Goal: Use online tool/utility: Utilize a website feature to perform a specific function

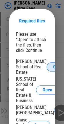
click at [46, 71] on button "Open" at bounding box center [57, 67] width 23 height 9
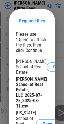
scroll to position [28, 0]
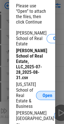
click at [43, 98] on span "Open" at bounding box center [47, 95] width 10 height 5
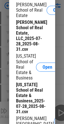
scroll to position [114, 0]
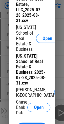
click at [60, 95] on span "Open" at bounding box center [65, 92] width 10 height 5
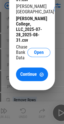
scroll to position [284, 0]
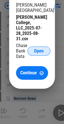
click at [39, 49] on span "Open" at bounding box center [39, 51] width 10 height 5
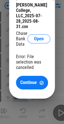
scroll to position [483, 0]
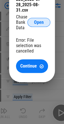
click at [39, 20] on span "Open" at bounding box center [39, 22] width 10 height 5
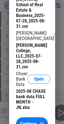
scroll to position [654, 0]
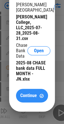
click at [36, 94] on span "Continue" at bounding box center [28, 96] width 16 height 5
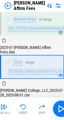
scroll to position [589, 0]
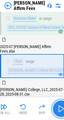
click at [57, 111] on img "button" at bounding box center [60, 108] width 9 height 9
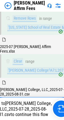
scroll to position [627, 0]
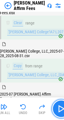
click at [61, 112] on img "button" at bounding box center [60, 108] width 9 height 9
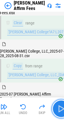
click at [59, 110] on img "button" at bounding box center [60, 108] width 9 height 9
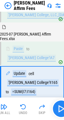
scroll to position [693, 0]
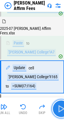
click at [59, 110] on img "button" at bounding box center [60, 108] width 9 height 9
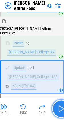
click at [57, 109] on img "button" at bounding box center [60, 108] width 9 height 9
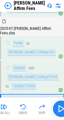
scroll to position [726, 0]
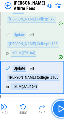
click at [57, 109] on img "button" at bounding box center [60, 108] width 9 height 9
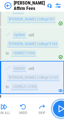
click at [57, 110] on img "button" at bounding box center [60, 108] width 9 height 9
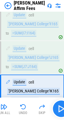
scroll to position [759, 0]
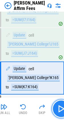
click at [57, 110] on img "button" at bounding box center [60, 108] width 9 height 9
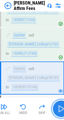
click at [57, 110] on img "button" at bounding box center [60, 108] width 9 height 9
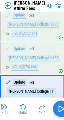
scroll to position [792, 0]
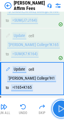
click at [57, 110] on img "button" at bounding box center [60, 108] width 9 height 9
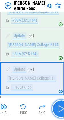
click at [57, 110] on img "button" at bounding box center [60, 108] width 9 height 9
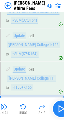
scroll to position [825, 0]
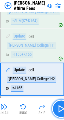
click at [57, 110] on img "button" at bounding box center [60, 108] width 9 height 9
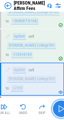
click at [57, 110] on img "button" at bounding box center [60, 108] width 9 height 9
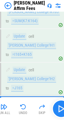
scroll to position [853, 0]
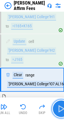
click at [57, 110] on img "button" at bounding box center [60, 108] width 9 height 9
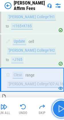
click at [57, 110] on img "button" at bounding box center [60, 108] width 9 height 9
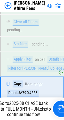
scroll to position [1017, 0]
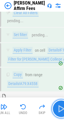
click at [59, 110] on img "button" at bounding box center [60, 108] width 9 height 9
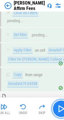
click at [58, 111] on img "button" at bounding box center [60, 108] width 9 height 9
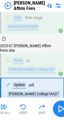
scroll to position [1078, 0]
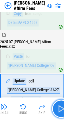
click at [58, 111] on img "button" at bounding box center [60, 108] width 9 height 9
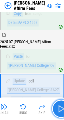
click at [58, 111] on img "button" at bounding box center [60, 108] width 9 height 9
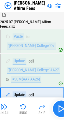
scroll to position [1111, 0]
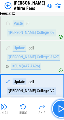
click at [58, 111] on img "button" at bounding box center [60, 108] width 9 height 9
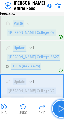
click at [58, 111] on img "button" at bounding box center [60, 108] width 9 height 9
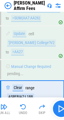
scroll to position [1160, 0]
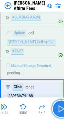
click at [58, 111] on img "button" at bounding box center [60, 108] width 9 height 9
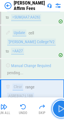
click at [58, 111] on img "button" at bounding box center [60, 108] width 9 height 9
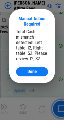
scroll to position [1690, 0]
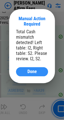
click at [32, 74] on span "Done" at bounding box center [31, 71] width 9 height 5
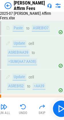
scroll to position [1698, 0]
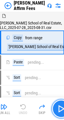
click at [55, 108] on button "button" at bounding box center [61, 109] width 18 height 18
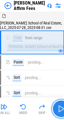
click at [55, 108] on button "button" at bounding box center [61, 109] width 18 height 18
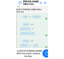
scroll to position [1690, 0]
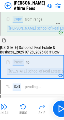
scroll to position [26, 0]
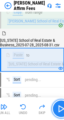
click at [55, 112] on button "button" at bounding box center [61, 109] width 18 height 18
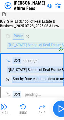
scroll to position [54, 0]
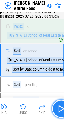
click at [56, 109] on img "button" at bounding box center [60, 108] width 9 height 9
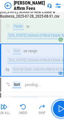
click at [57, 110] on img "button" at bounding box center [60, 108] width 9 height 9
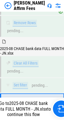
scroll to position [487, 0]
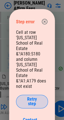
click at [32, 97] on span "Retry step" at bounding box center [32, 101] width 18 height 9
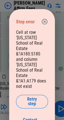
click at [42, 21] on icon "button" at bounding box center [45, 22] width 6 height 6
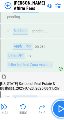
click at [56, 109] on img "button" at bounding box center [60, 108] width 9 height 9
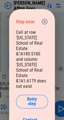
click at [46, 22] on icon "button" at bounding box center [44, 21] width 7 height 7
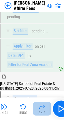
click at [43, 109] on img "button" at bounding box center [41, 106] width 7 height 7
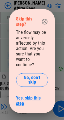
click at [32, 100] on link "Yes, skip this step" at bounding box center [32, 100] width 32 height 11
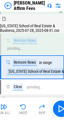
scroll to position [556, 0]
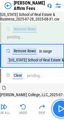
click at [57, 108] on img "button" at bounding box center [60, 108] width 9 height 9
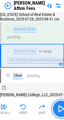
click at [58, 110] on img "button" at bounding box center [60, 108] width 9 height 9
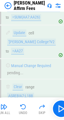
scroll to position [1199, 0]
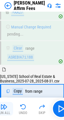
click at [7, 111] on div "Run All" at bounding box center [4, 112] width 13 height 3
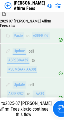
scroll to position [1690, 0]
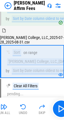
scroll to position [106, 0]
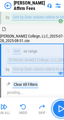
click at [59, 110] on img "button" at bounding box center [60, 108] width 9 height 9
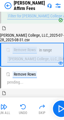
scroll to position [381, 0]
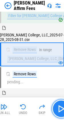
click at [58, 108] on img "button" at bounding box center [60, 108] width 9 height 9
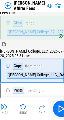
scroll to position [627, 0]
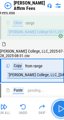
click at [55, 108] on button "button" at bounding box center [61, 109] width 18 height 18
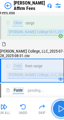
click at [61, 109] on img "button" at bounding box center [60, 108] width 9 height 9
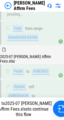
scroll to position [1690, 0]
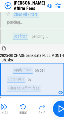
scroll to position [195, 0]
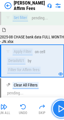
click at [58, 107] on img "button" at bounding box center [60, 108] width 9 height 9
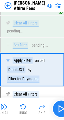
scroll to position [264, 0]
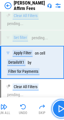
click at [58, 108] on img "button" at bounding box center [60, 108] width 9 height 9
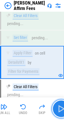
click at [58, 108] on img "button" at bounding box center [60, 108] width 9 height 9
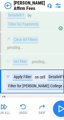
scroll to position [334, 0]
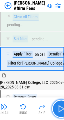
click at [58, 108] on img "button" at bounding box center [60, 108] width 9 height 9
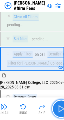
click at [58, 108] on img "button" at bounding box center [60, 108] width 9 height 9
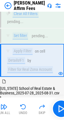
scroll to position [487, 0]
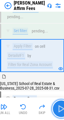
click at [59, 109] on img "button" at bounding box center [60, 108] width 9 height 9
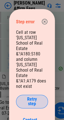
click at [36, 97] on span "Retry step" at bounding box center [32, 101] width 18 height 9
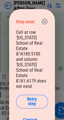
click at [43, 22] on icon "button" at bounding box center [44, 21] width 7 height 7
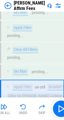
scroll to position [989, 0]
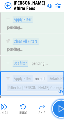
click at [59, 110] on img "button" at bounding box center [60, 108] width 9 height 9
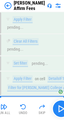
scroll to position [1017, 0]
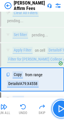
click at [59, 110] on img "button" at bounding box center [60, 108] width 9 height 9
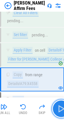
click at [59, 110] on img "button" at bounding box center [60, 108] width 9 height 9
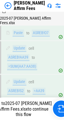
scroll to position [1690, 0]
